Goal: Information Seeking & Learning: Learn about a topic

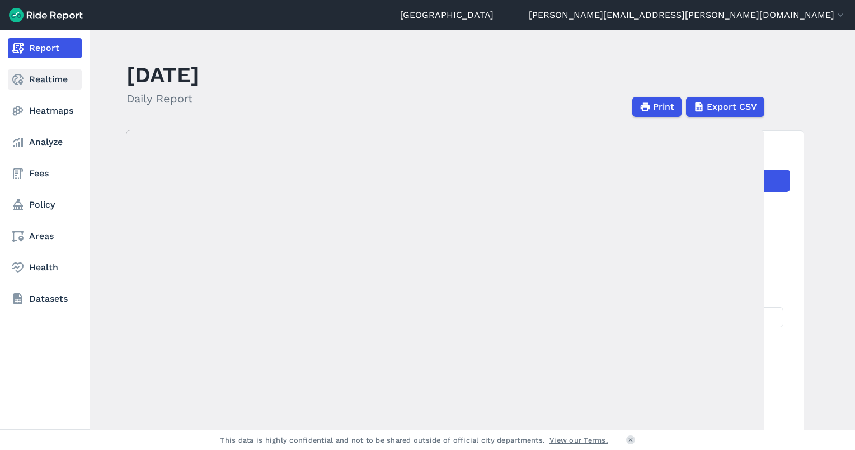
click at [36, 79] on link "Realtime" at bounding box center [45, 79] width 74 height 20
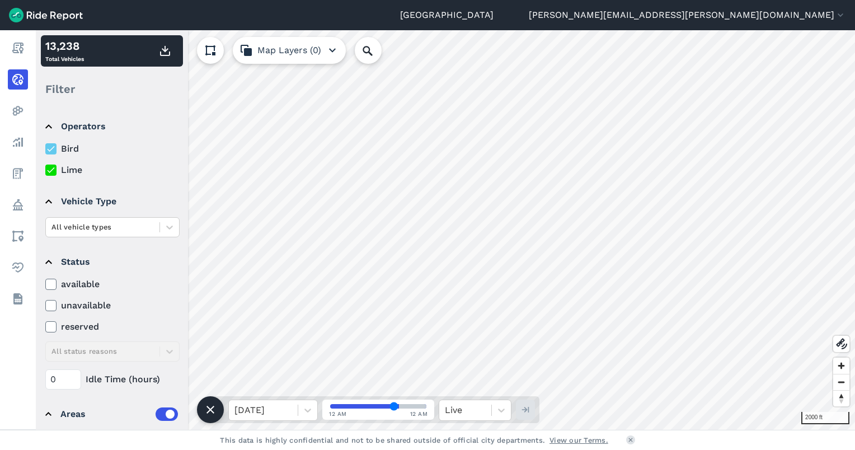
click at [184, 346] on div "2000 ft 13,238 Total Vehicles Filter Operators Bird Lime Vehicle Type All vehic…" at bounding box center [445, 229] width 819 height 399
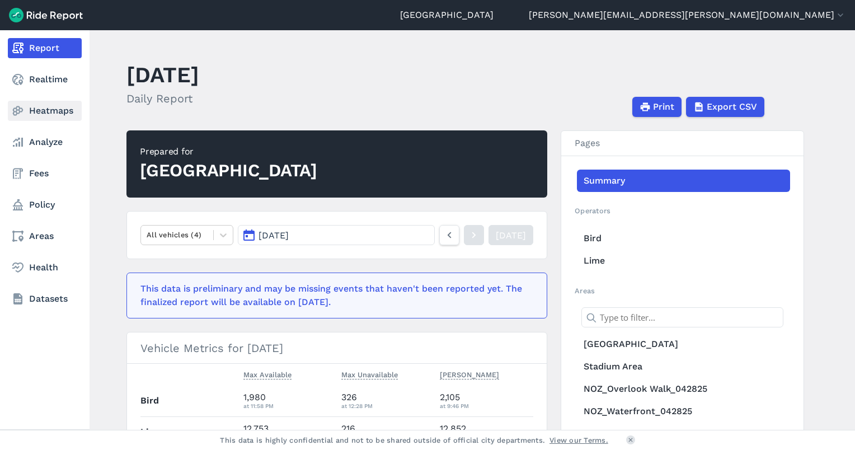
click at [43, 108] on link "Heatmaps" at bounding box center [45, 111] width 74 height 20
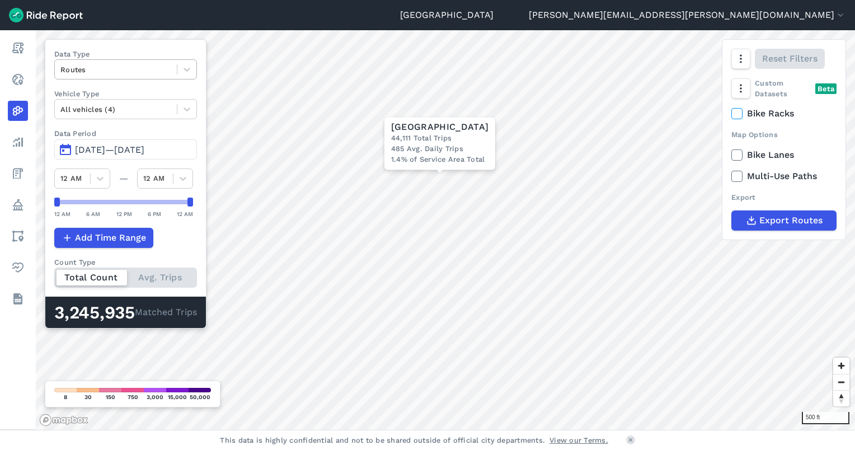
click at [93, 73] on div at bounding box center [115, 69] width 111 height 13
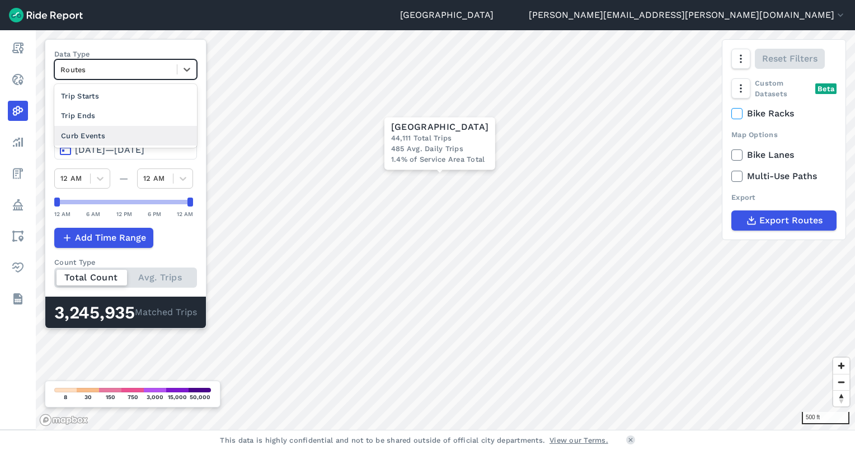
click at [86, 128] on div "Curb Events" at bounding box center [125, 136] width 143 height 20
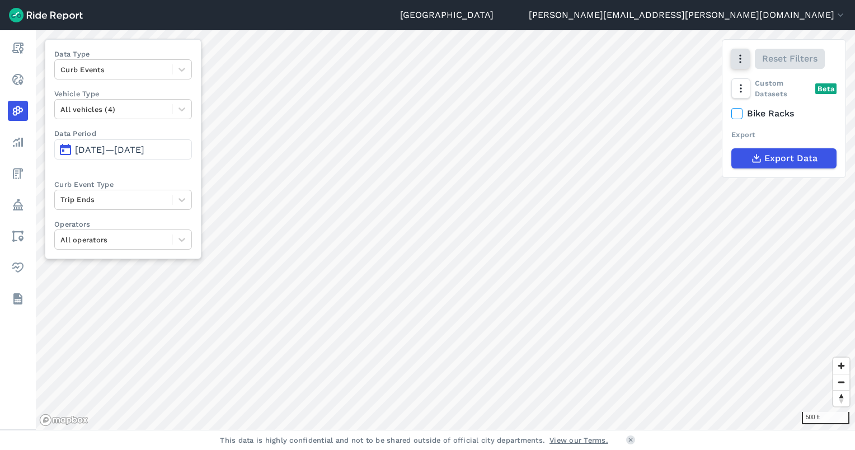
click at [740, 63] on use "button" at bounding box center [740, 59] width 2 height 8
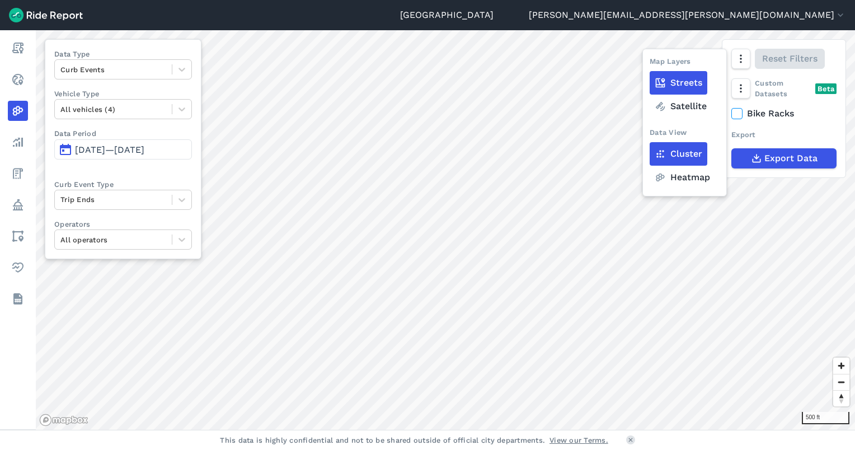
click at [687, 179] on label "Heatmap" at bounding box center [682, 177] width 65 height 23
click at [650, 63] on input "Heatmap" at bounding box center [650, 59] width 0 height 7
click at [745, 59] on icon "button" at bounding box center [740, 58] width 11 height 11
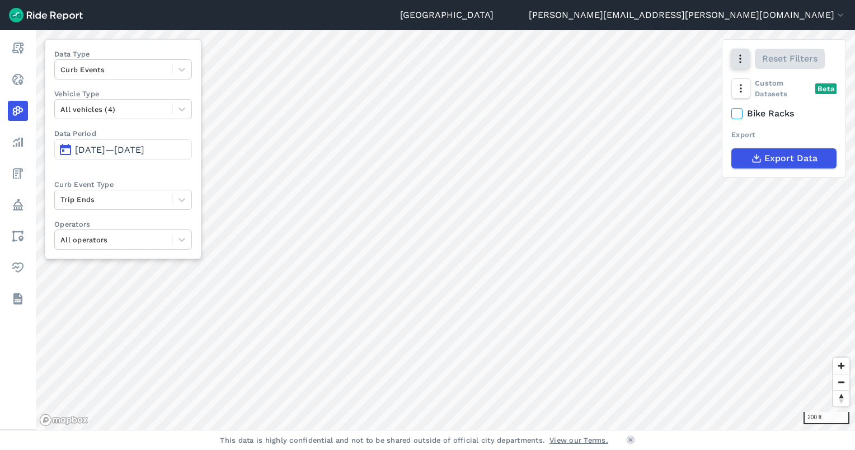
click at [745, 59] on icon "button" at bounding box center [740, 58] width 11 height 11
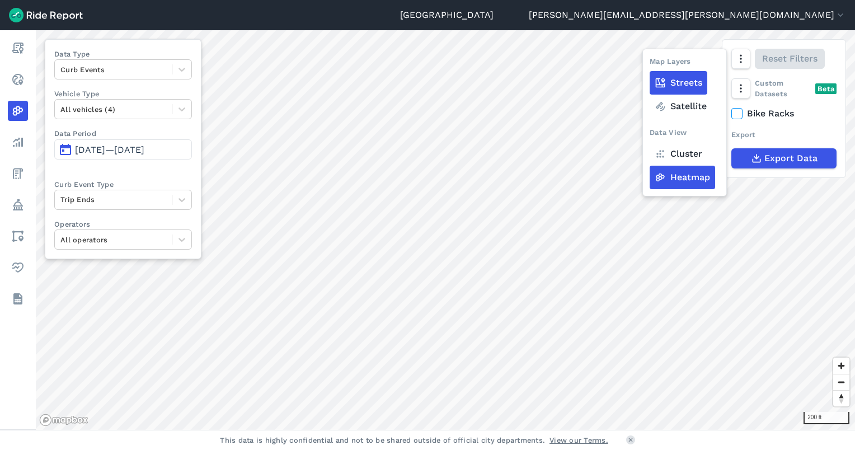
click at [692, 157] on label "Cluster" at bounding box center [679, 153] width 58 height 23
click at [650, 63] on input "Cluster" at bounding box center [650, 59] width 0 height 7
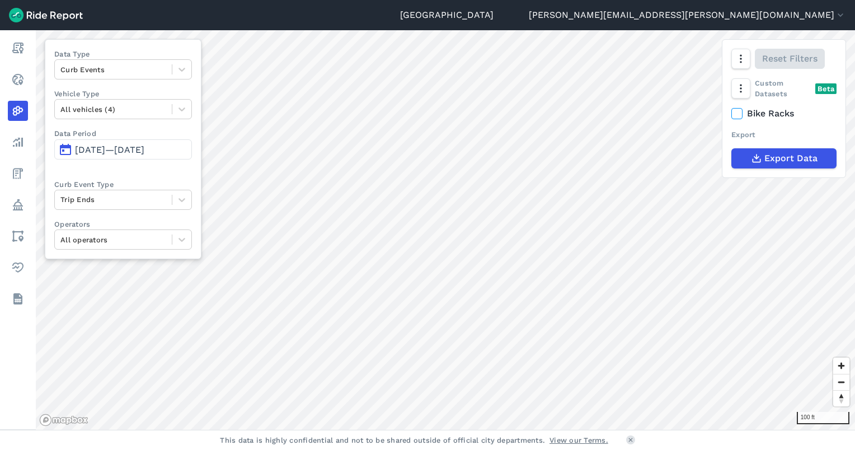
click at [497, 0] on html "Seattle [PERSON_NAME][EMAIL_ADDRESS][PERSON_NAME][DOMAIN_NAME] Settings Terms S…" at bounding box center [427, 225] width 855 height 450
click at [722, 126] on div "100 ft Data Type Curb Events Vehicle Type All vehicles (4) Data Period [DATE]—[…" at bounding box center [445, 229] width 819 height 399
